Goal: Check status: Check status

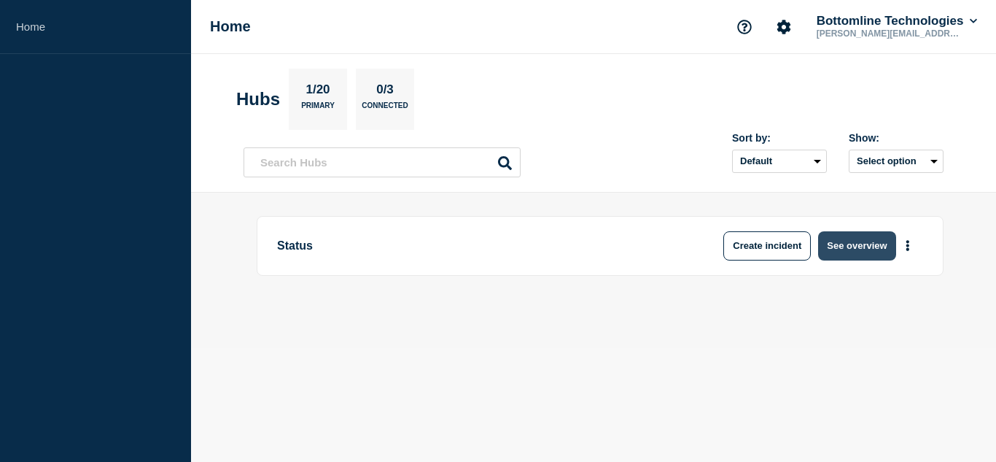
click at [850, 239] on button "See overview" at bounding box center [856, 245] width 77 height 29
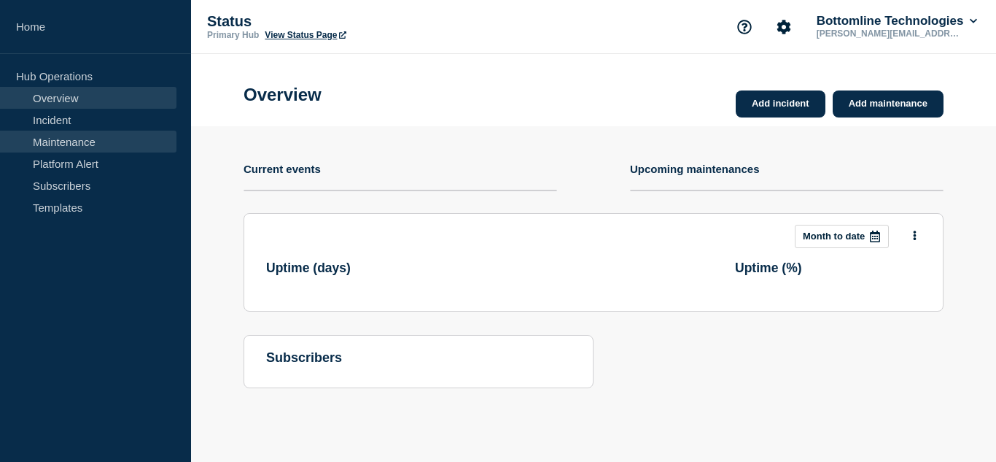
click at [96, 145] on link "Maintenance" at bounding box center [88, 142] width 177 height 22
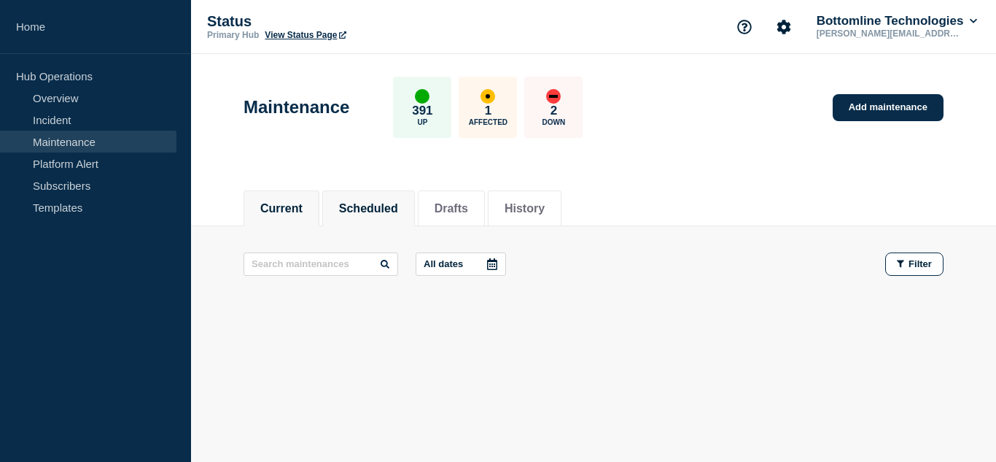
click at [386, 215] on li "Scheduled" at bounding box center [368, 208] width 93 height 36
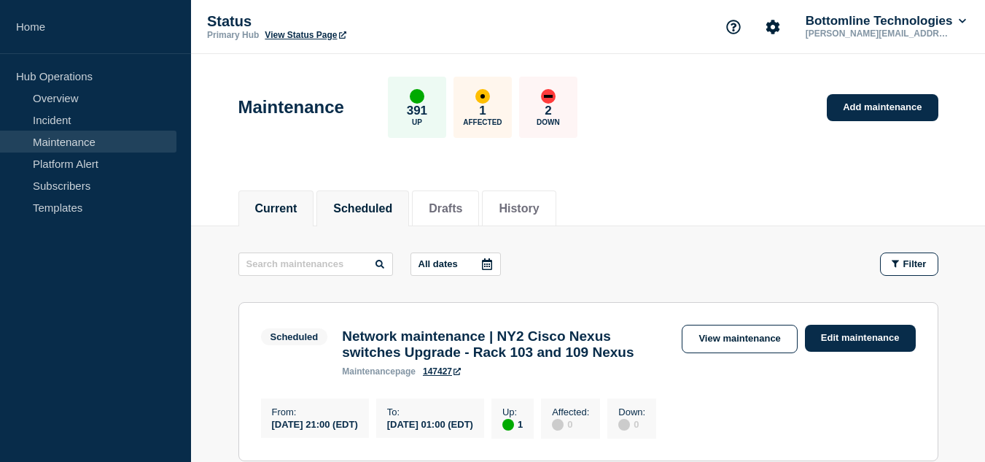
click at [282, 212] on button "Current" at bounding box center [276, 208] width 42 height 13
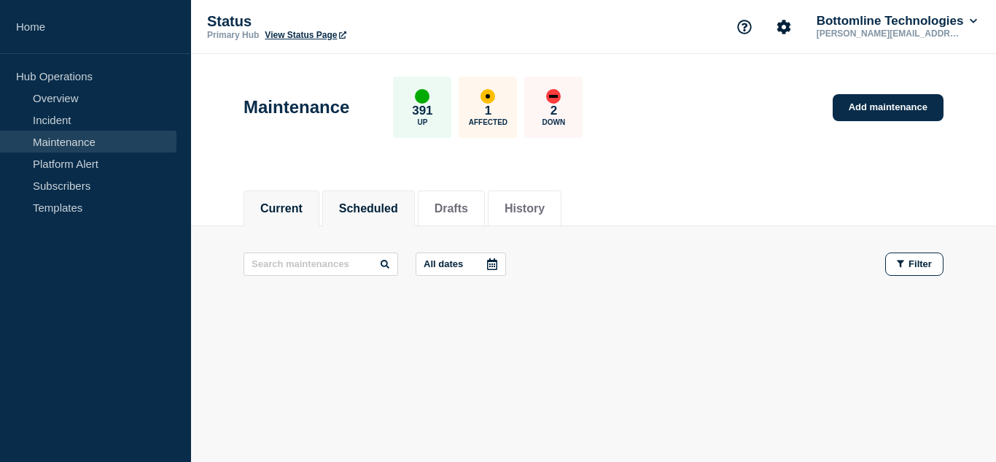
click at [393, 212] on button "Scheduled" at bounding box center [368, 208] width 59 height 13
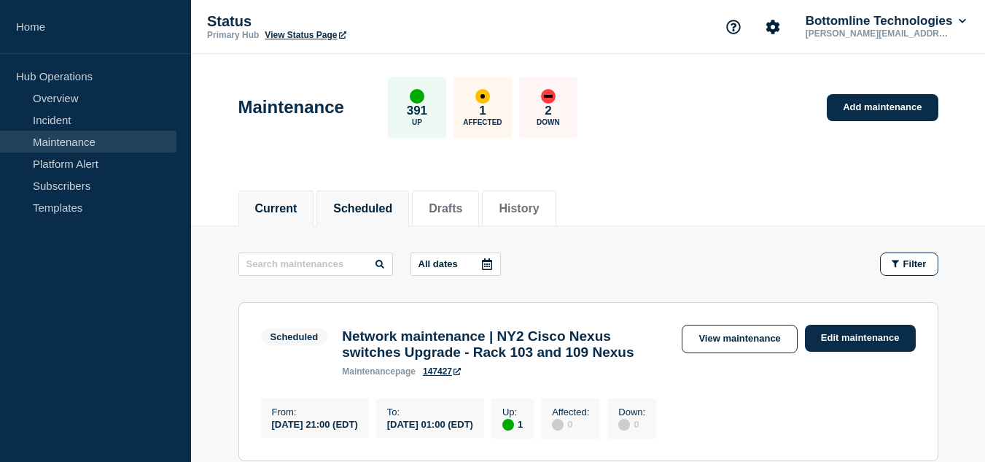
click at [280, 212] on button "Current" at bounding box center [276, 208] width 42 height 13
